Goal: Task Accomplishment & Management: Manage account settings

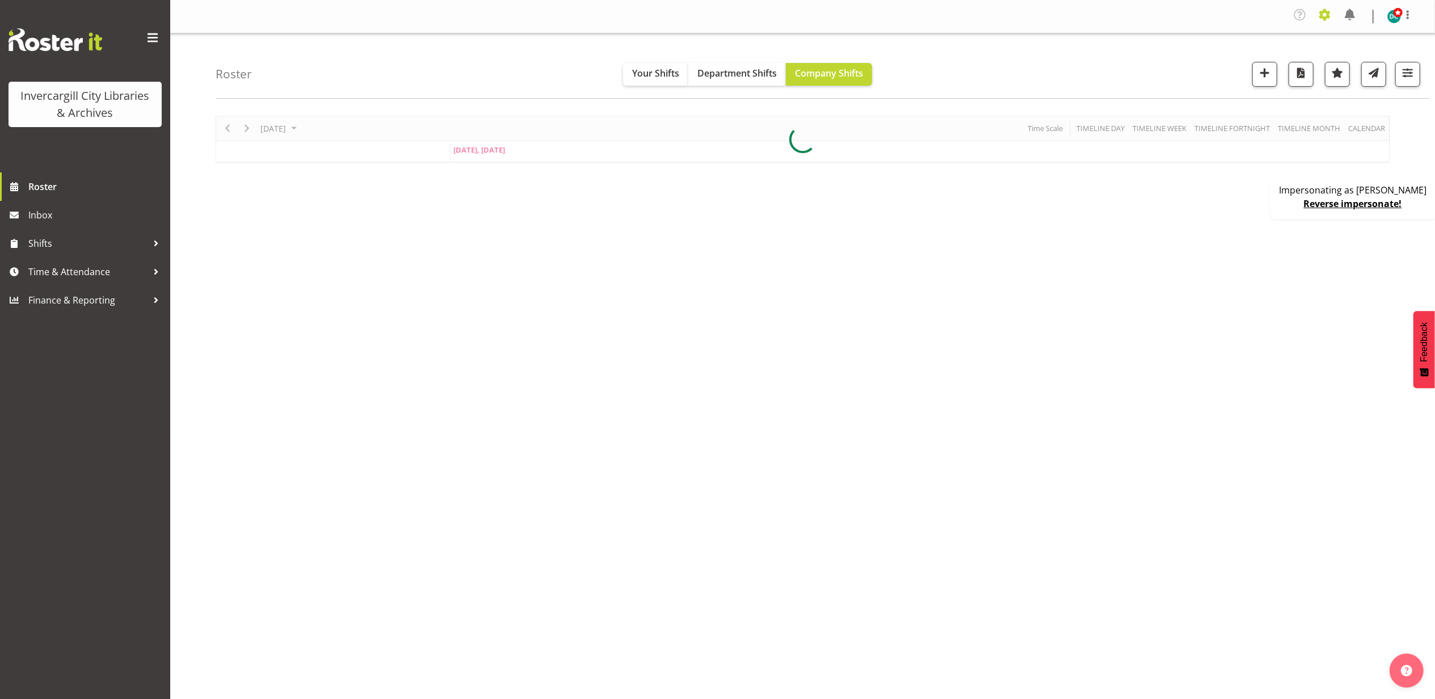
click at [1323, 16] on span at bounding box center [1324, 15] width 18 height 18
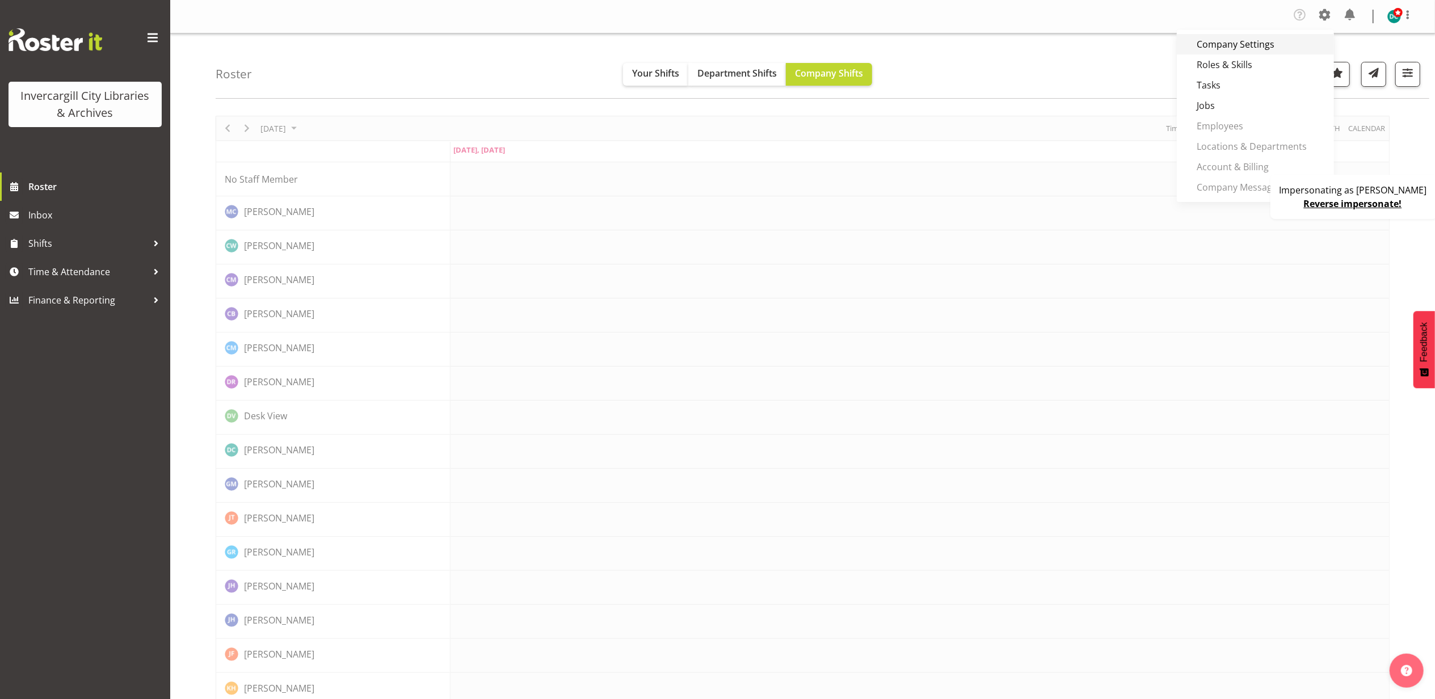
click at [1278, 42] on link "Company Settings" at bounding box center [1255, 44] width 157 height 20
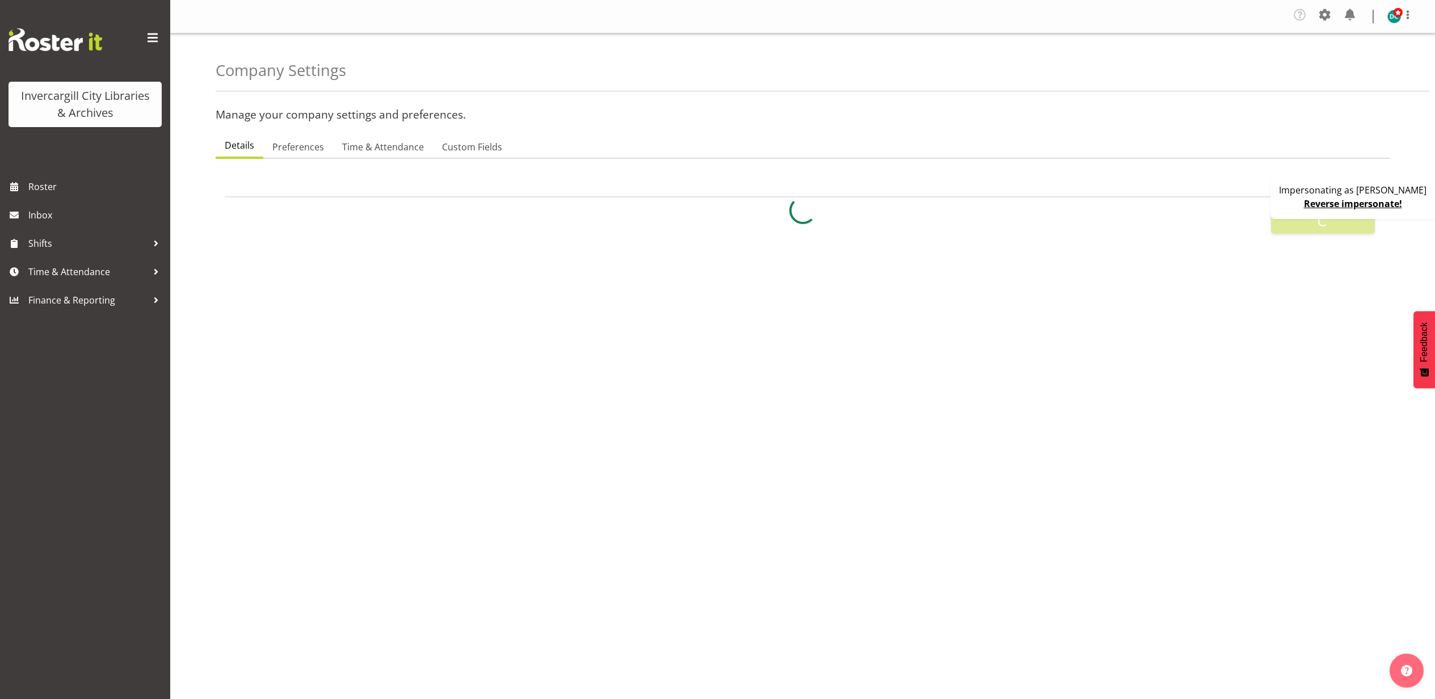
select select
type input "8"
checkbox input "true"
type input "15"
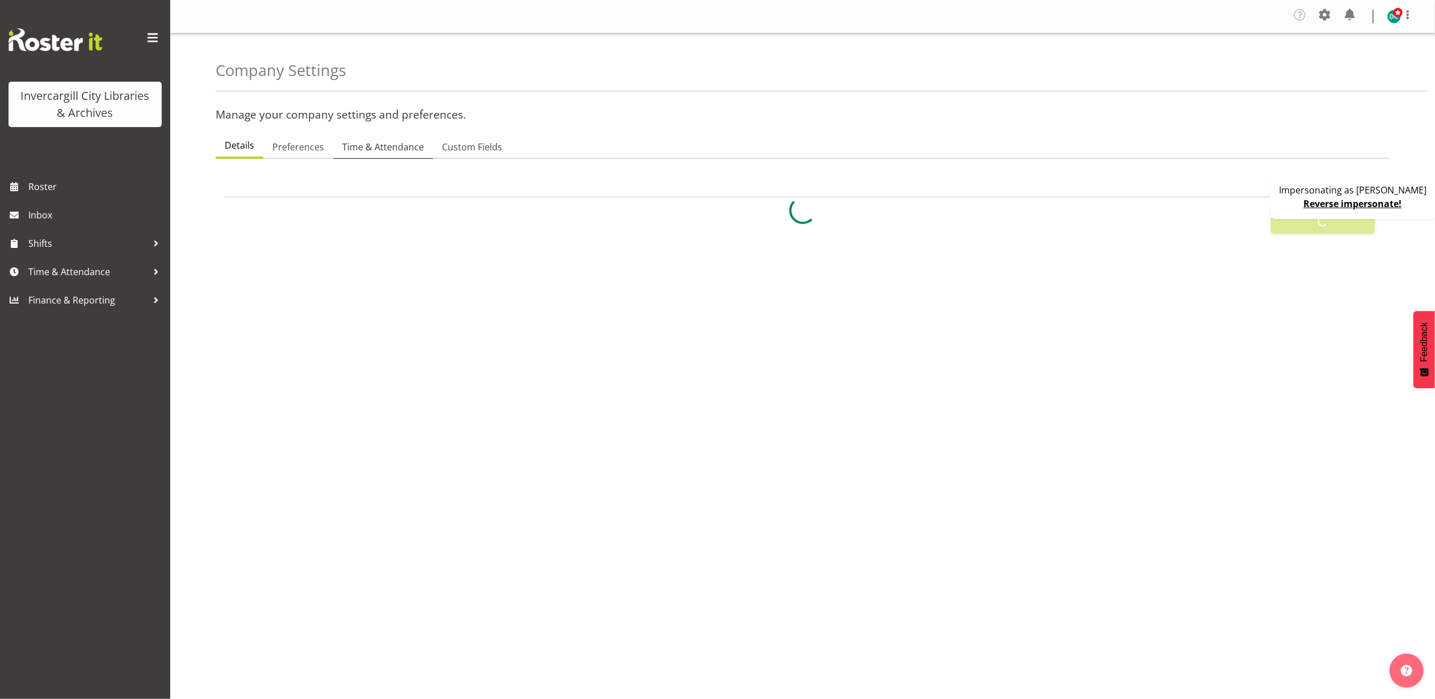
select select "0"
checkbox input "true"
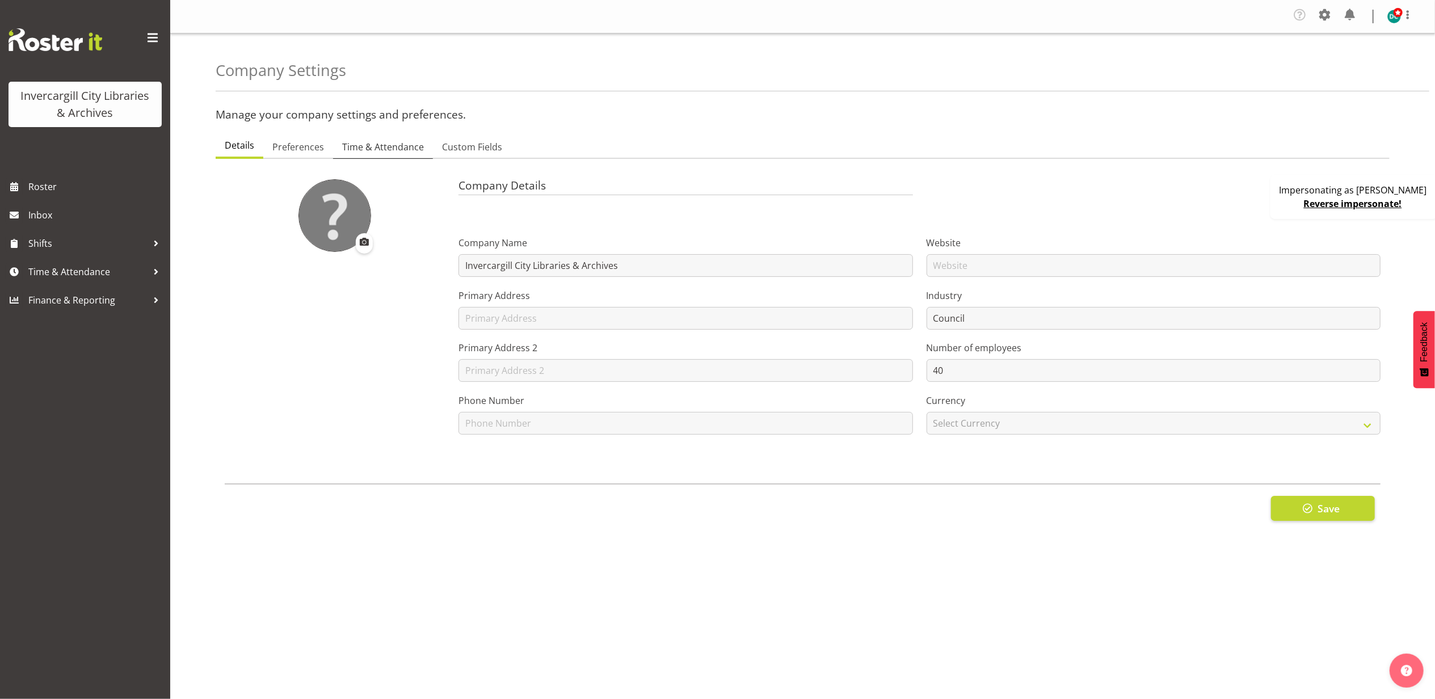
click at [395, 149] on span "Time & Attendance" at bounding box center [383, 147] width 82 height 14
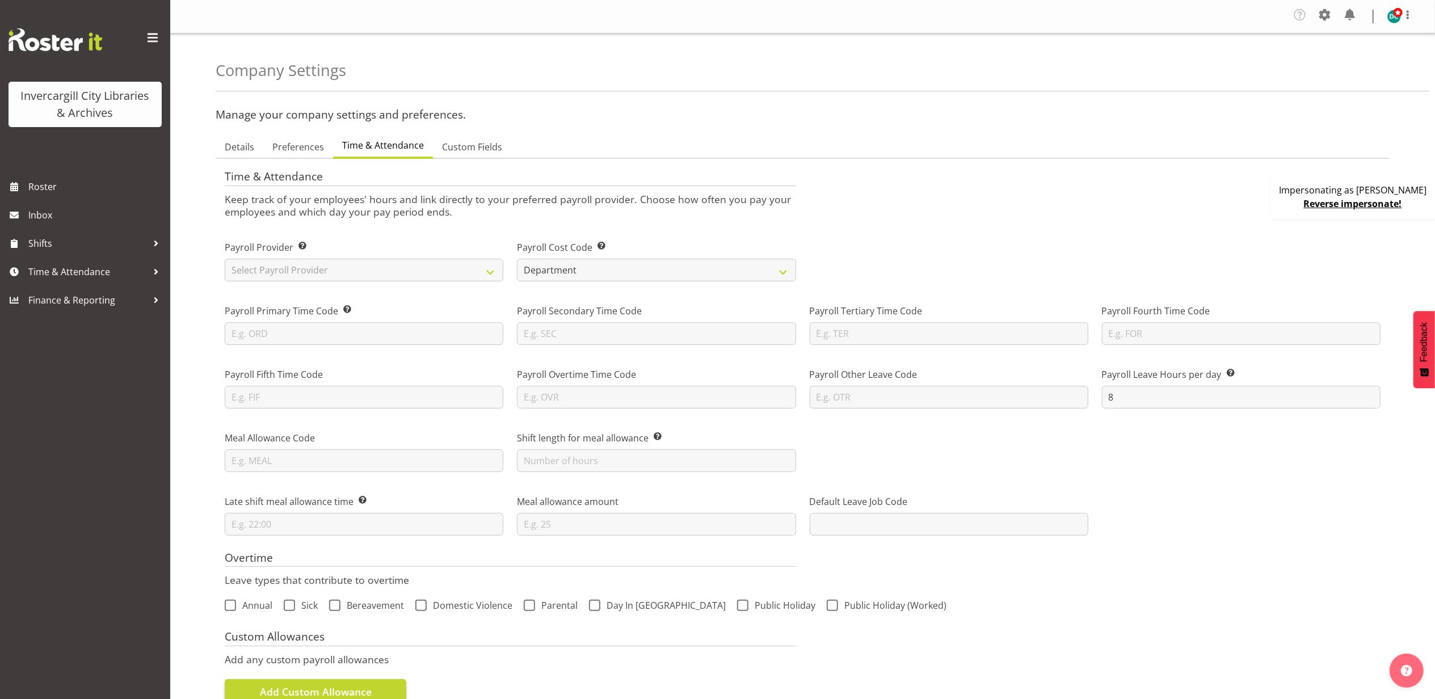
click at [876, 78] on div "Company Settings" at bounding box center [822, 62] width 1213 height 58
click at [1346, 200] on link "Reverse impersonate!" at bounding box center [1353, 203] width 98 height 12
